Goal: Information Seeking & Learning: Learn about a topic

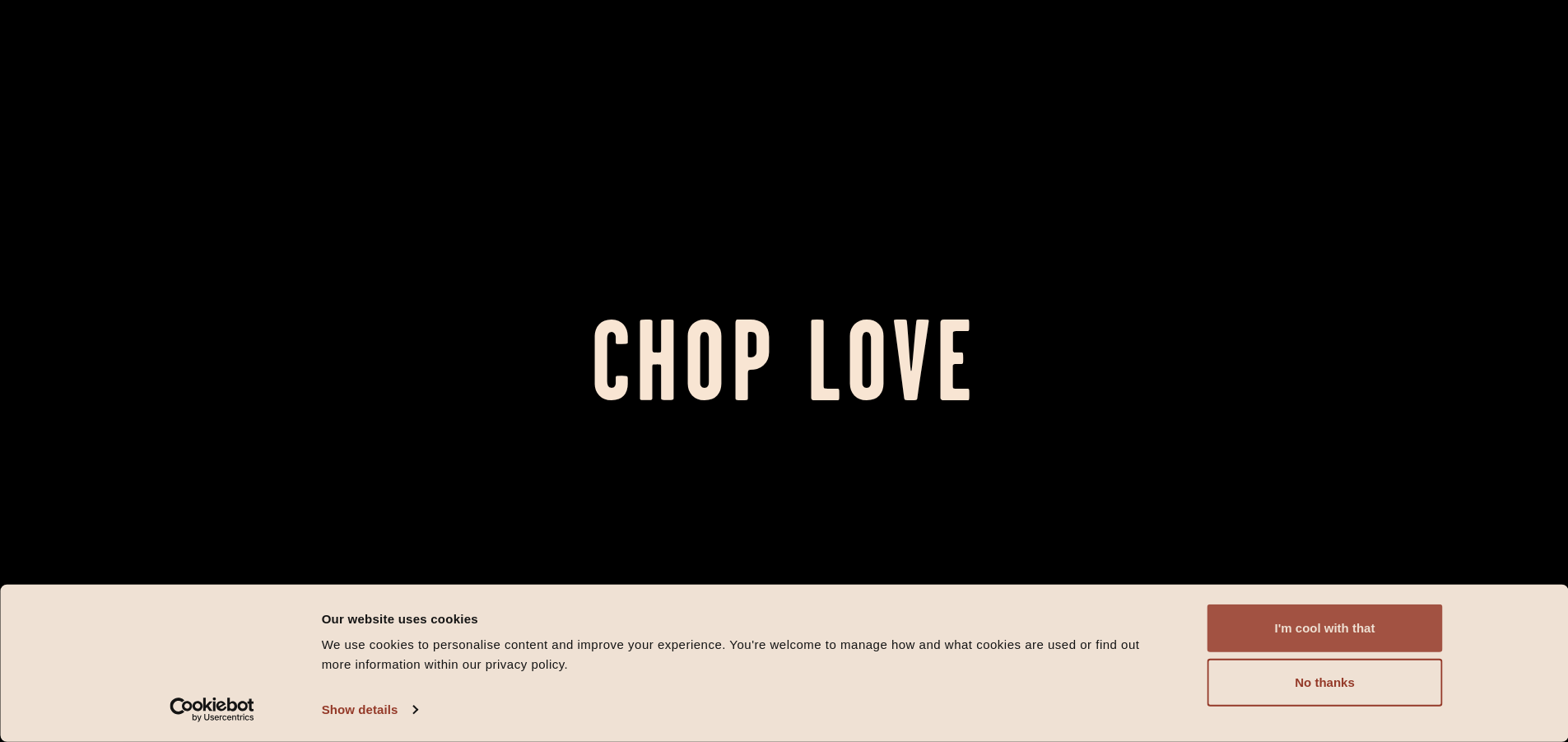
click at [1301, 615] on button "I'm cool with that" at bounding box center [1326, 628] width 236 height 48
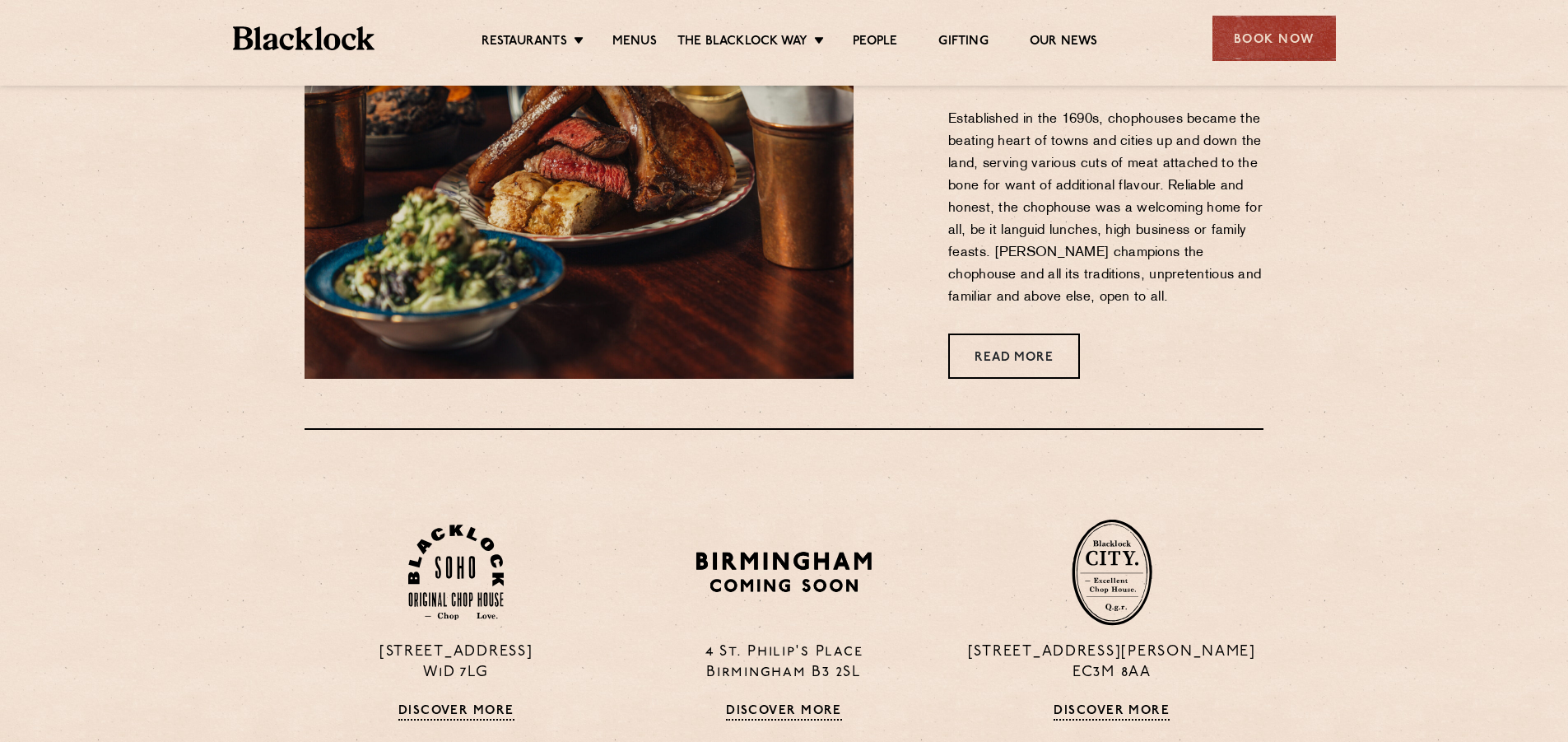
scroll to position [906, 0]
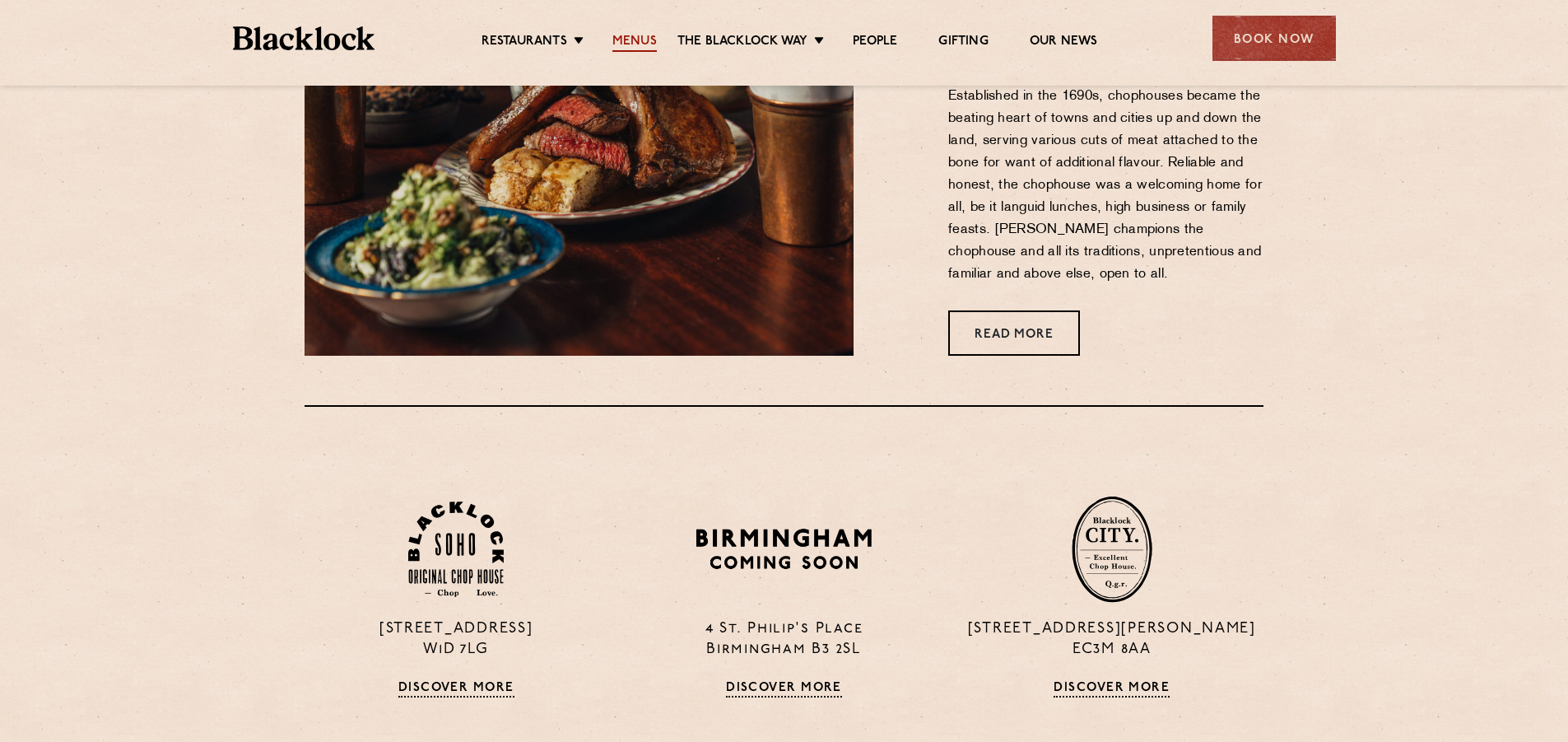
click at [646, 41] on link "Menus" at bounding box center [635, 43] width 44 height 18
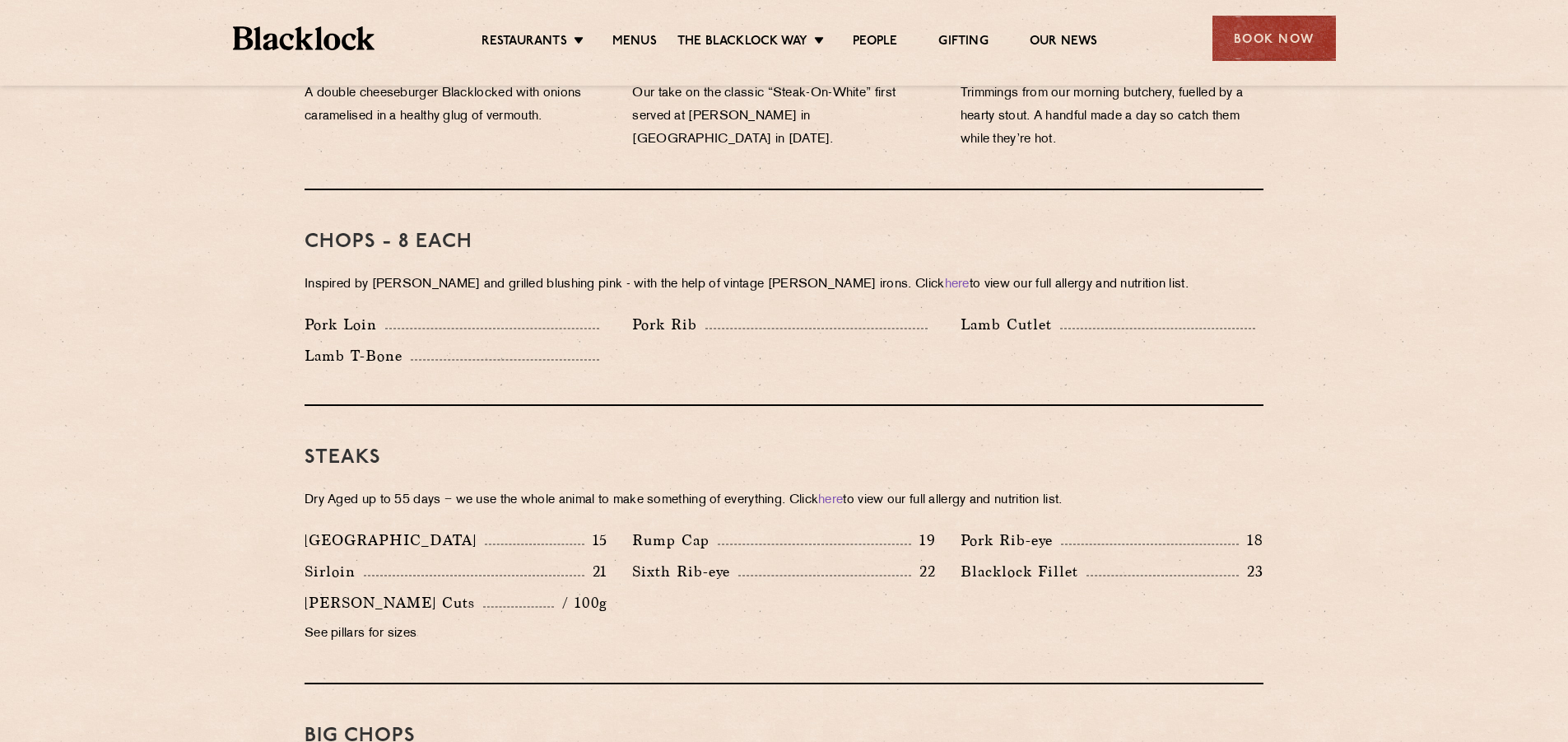
scroll to position [1235, 0]
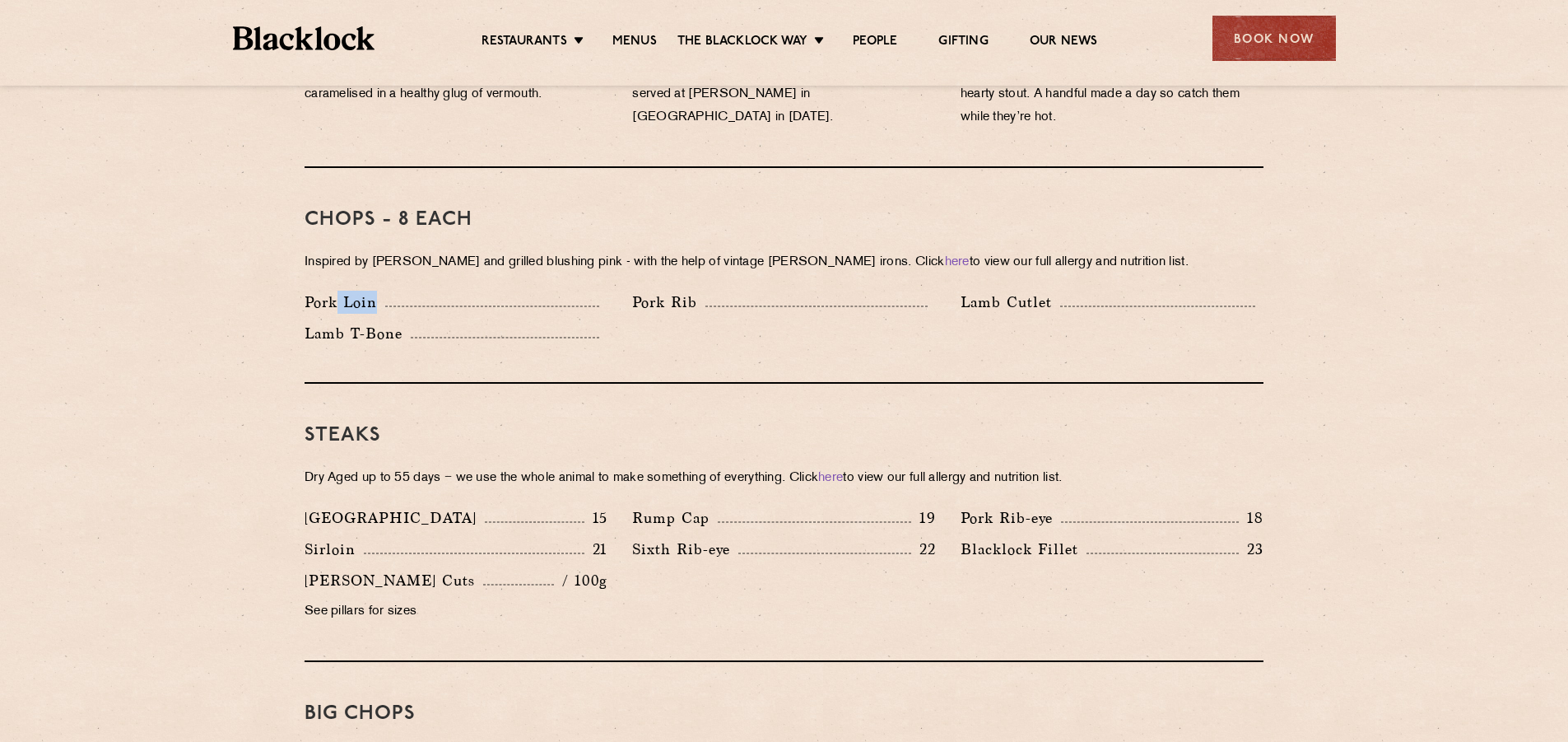
drag, startPoint x: 360, startPoint y: 280, endPoint x: 422, endPoint y: 287, distance: 62.4
click at [422, 291] on div "Pork Loin" at bounding box center [456, 302] width 303 height 23
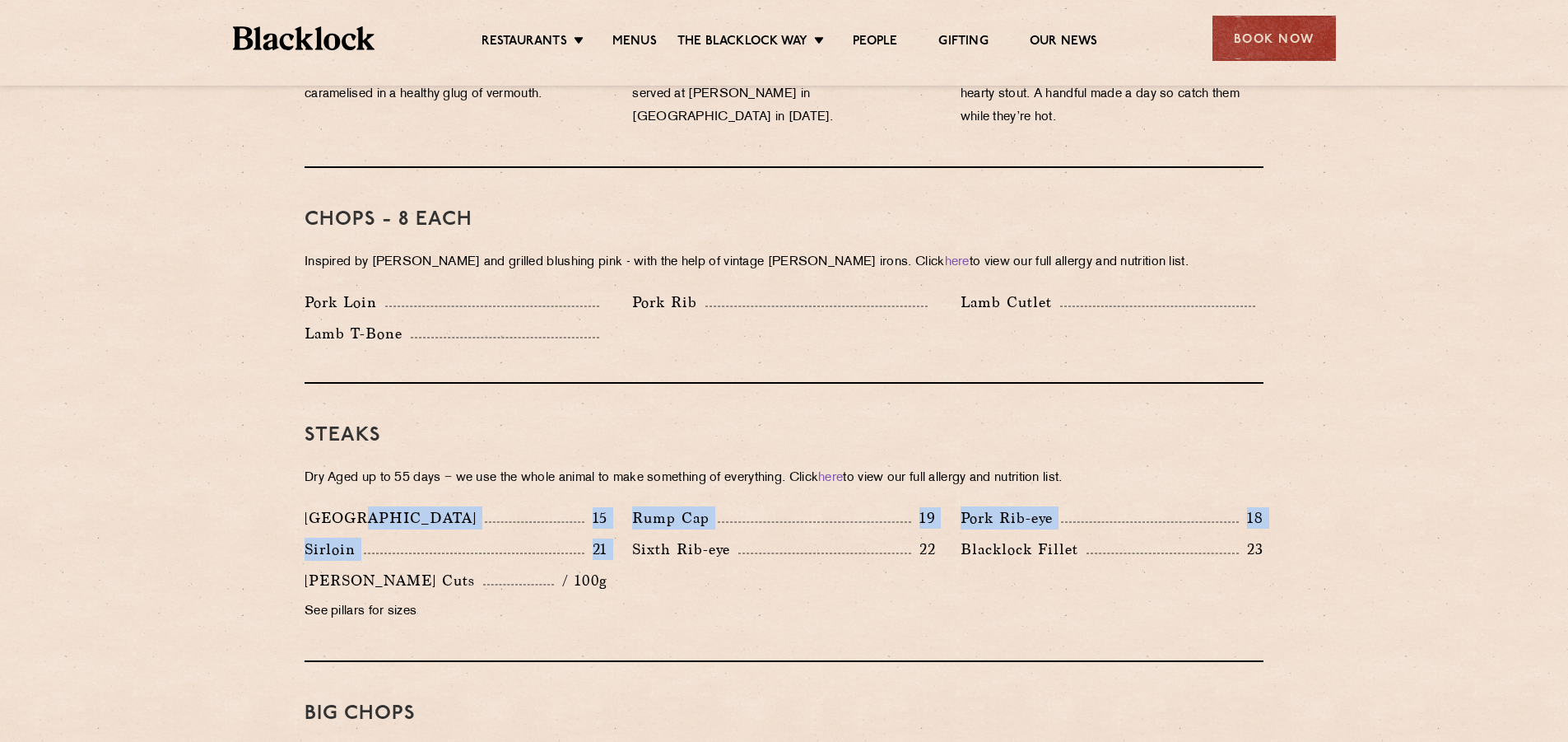
drag, startPoint x: 384, startPoint y: 477, endPoint x: 628, endPoint y: 533, distance: 250.3
click at [628, 533] on div "Steaks Dry Aged up to 55 days − we use the whole animal to make something of ev…" at bounding box center [784, 523] width 959 height 278
click at [628, 538] on div "Sixth Rib-eye 22" at bounding box center [784, 553] width 328 height 31
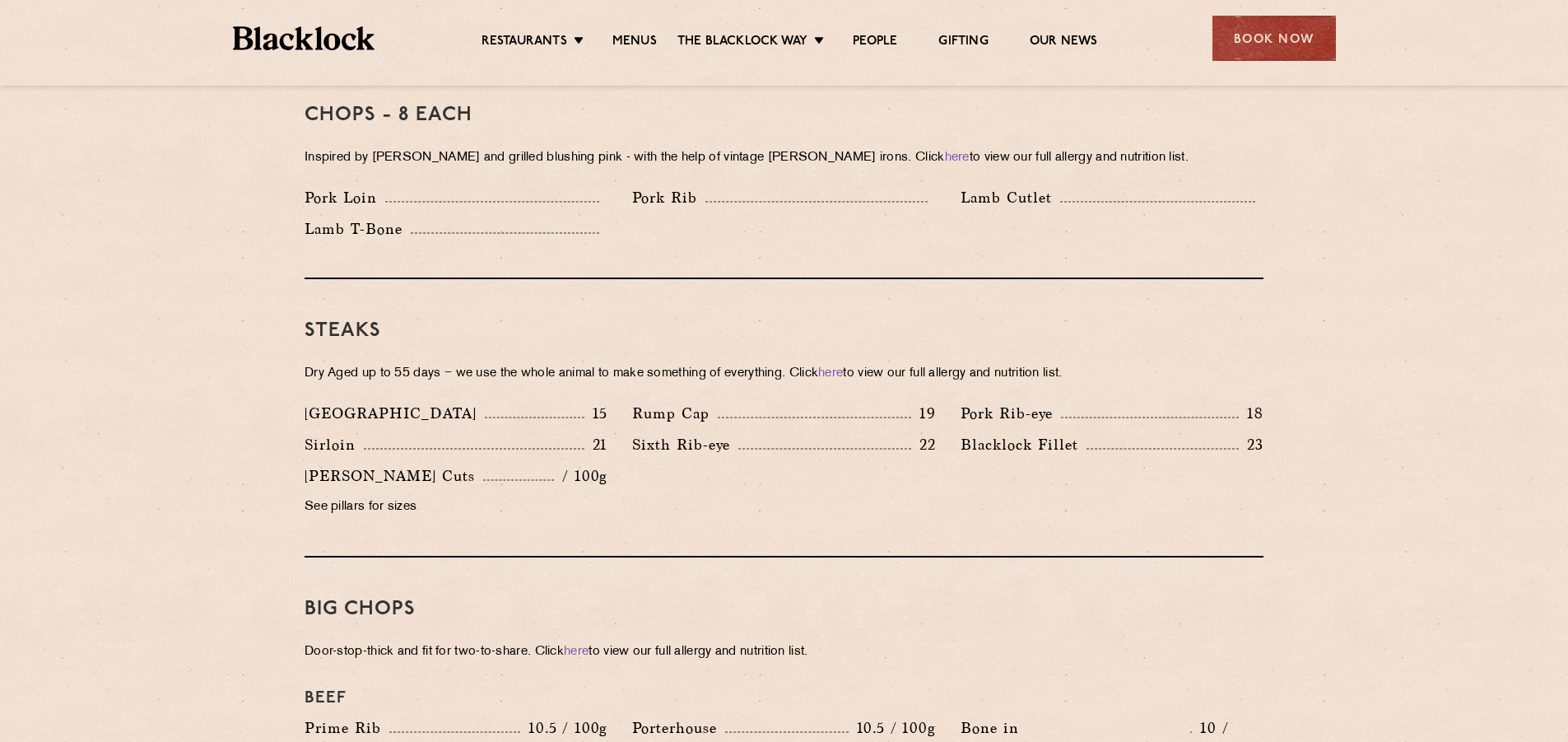
scroll to position [1564, 0]
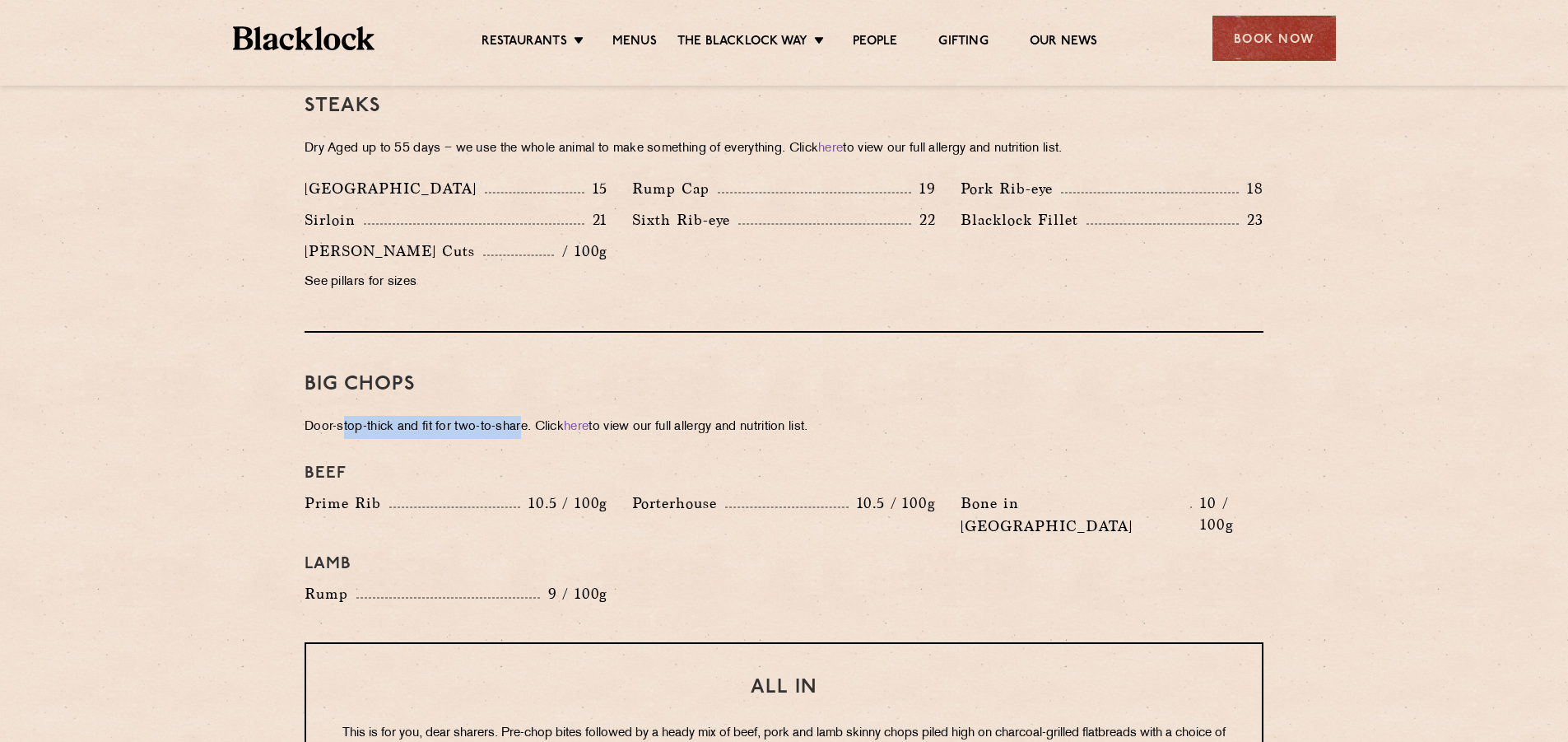
drag, startPoint x: 373, startPoint y: 415, endPoint x: 524, endPoint y: 399, distance: 151.8
click at [524, 416] on p "Door-stop-thick and fit for two-to-share. Click here to view our full allergy a…" at bounding box center [784, 427] width 959 height 23
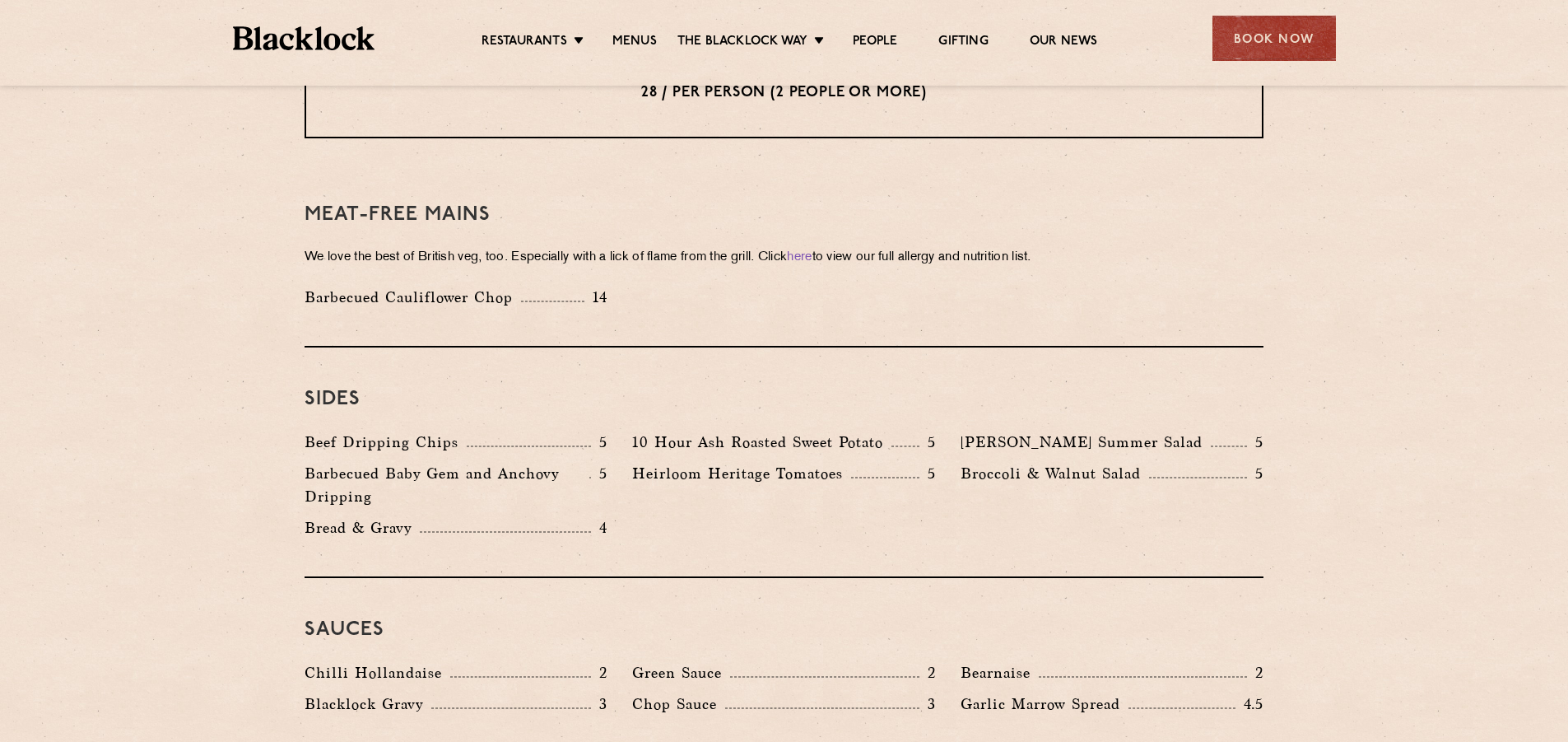
scroll to position [2305, 0]
